Goal: Navigation & Orientation: Find specific page/section

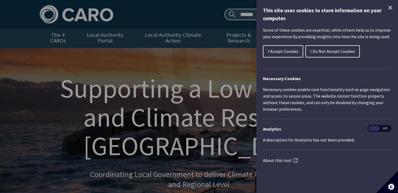
click at [322, 51] on span "I Do Not Accept Cookies" at bounding box center [332, 50] width 45 height 5
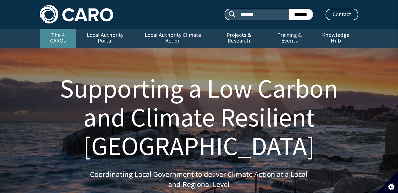
click at [56, 37] on link "The 4 CAROs" at bounding box center [58, 38] width 36 height 19
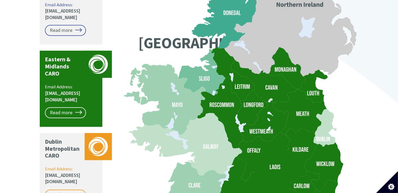
scroll to position [490, 0]
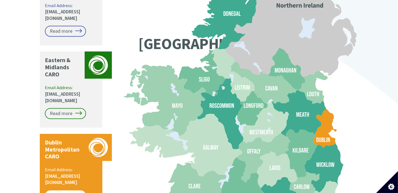
click at [66, 190] on link "Read more" at bounding box center [65, 195] width 41 height 11
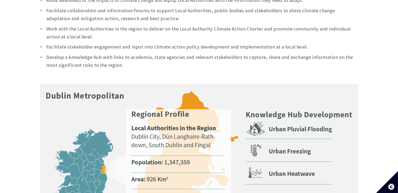
scroll to position [210, 0]
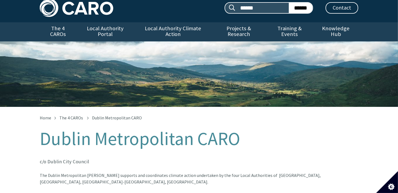
scroll to position [0, 0]
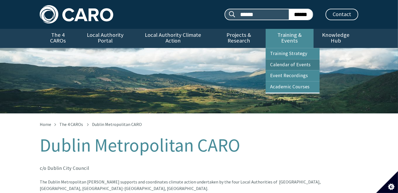
click at [298, 60] on link "Calendar of Events" at bounding box center [293, 64] width 54 height 11
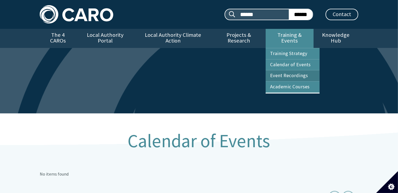
click at [291, 73] on link "Event Recordings" at bounding box center [293, 75] width 54 height 11
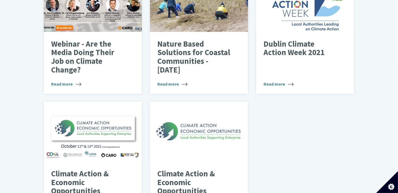
scroll to position [191, 0]
